Goal: Information Seeking & Learning: Learn about a topic

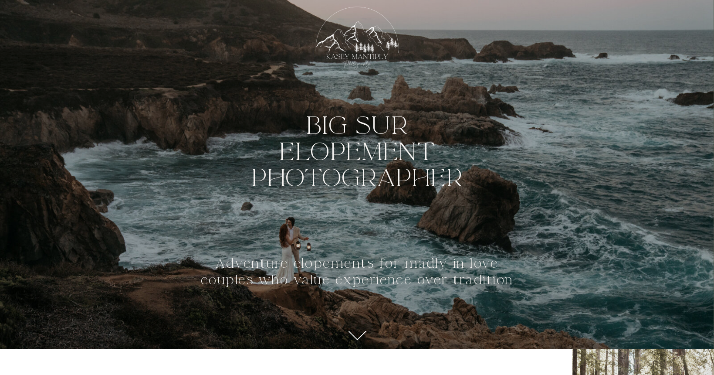
click at [348, 334] on div at bounding box center [357, 335] width 22 height 18
click at [360, 30] on div at bounding box center [357, 46] width 98 height 92
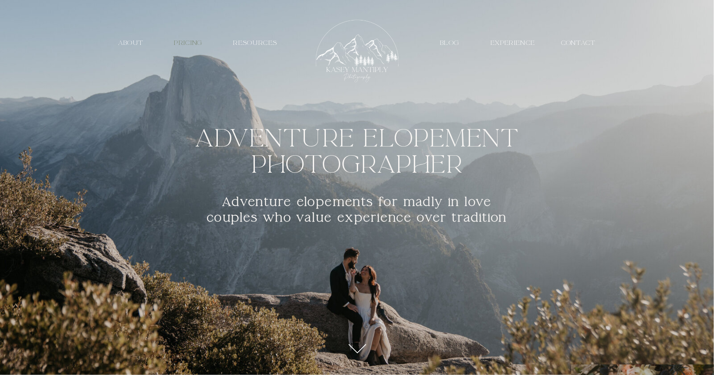
click at [184, 39] on nav "PRICING" at bounding box center [188, 43] width 41 height 8
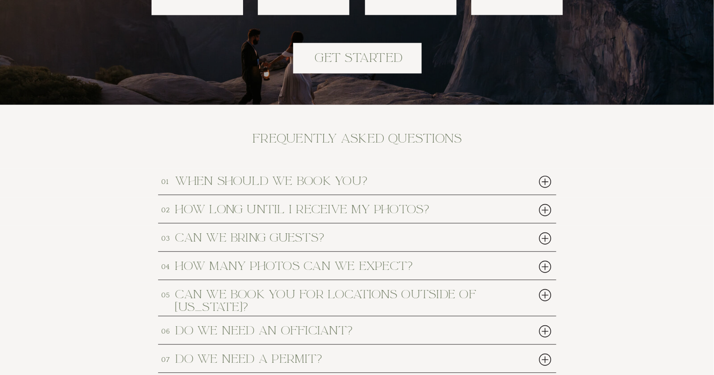
scroll to position [3927, 0]
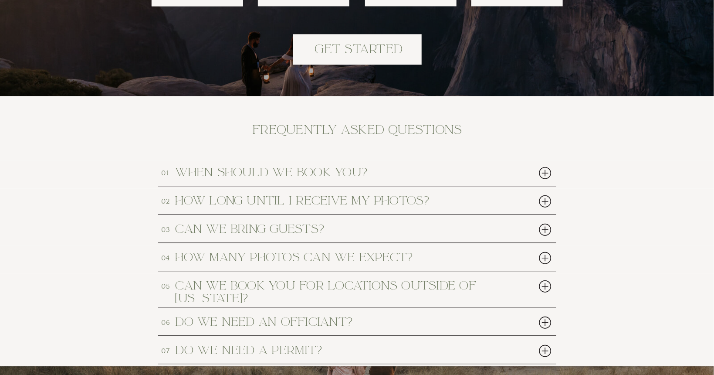
click at [546, 170] on div at bounding box center [546, 173] width 18 height 18
